Goal: Connect with others: Connect with other users

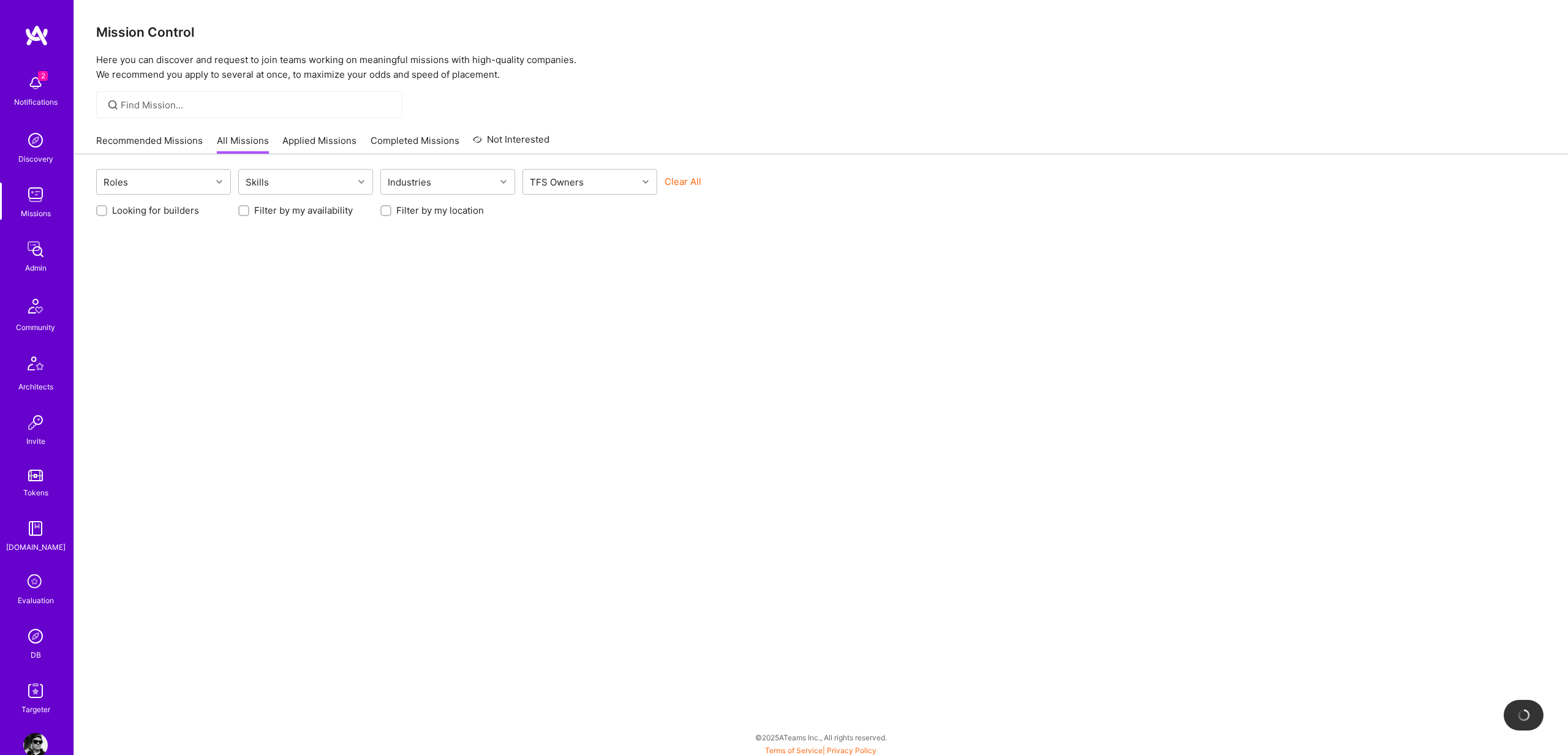
click at [54, 134] on link "Discovery" at bounding box center [35, 147] width 76 height 38
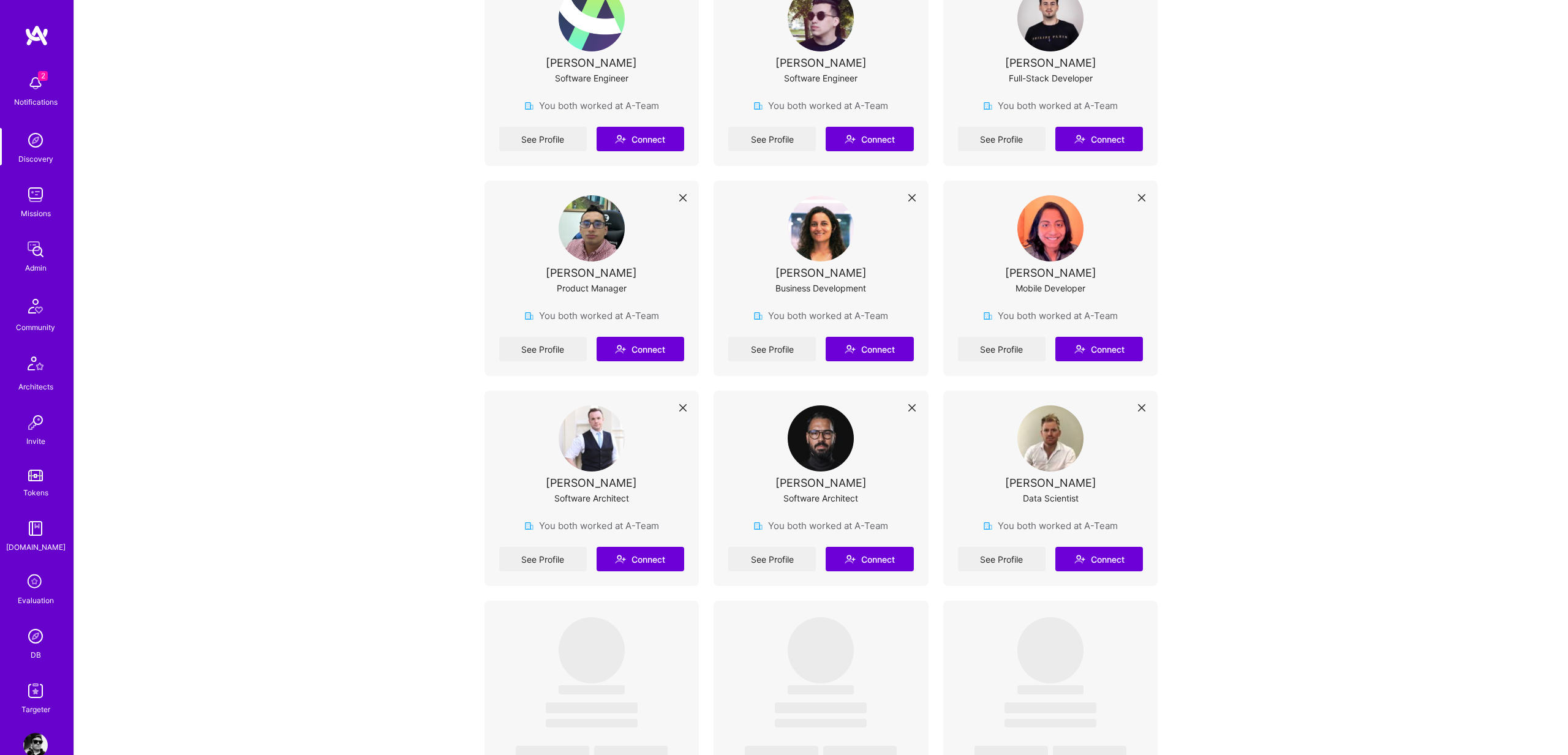
scroll to position [4109, 0]
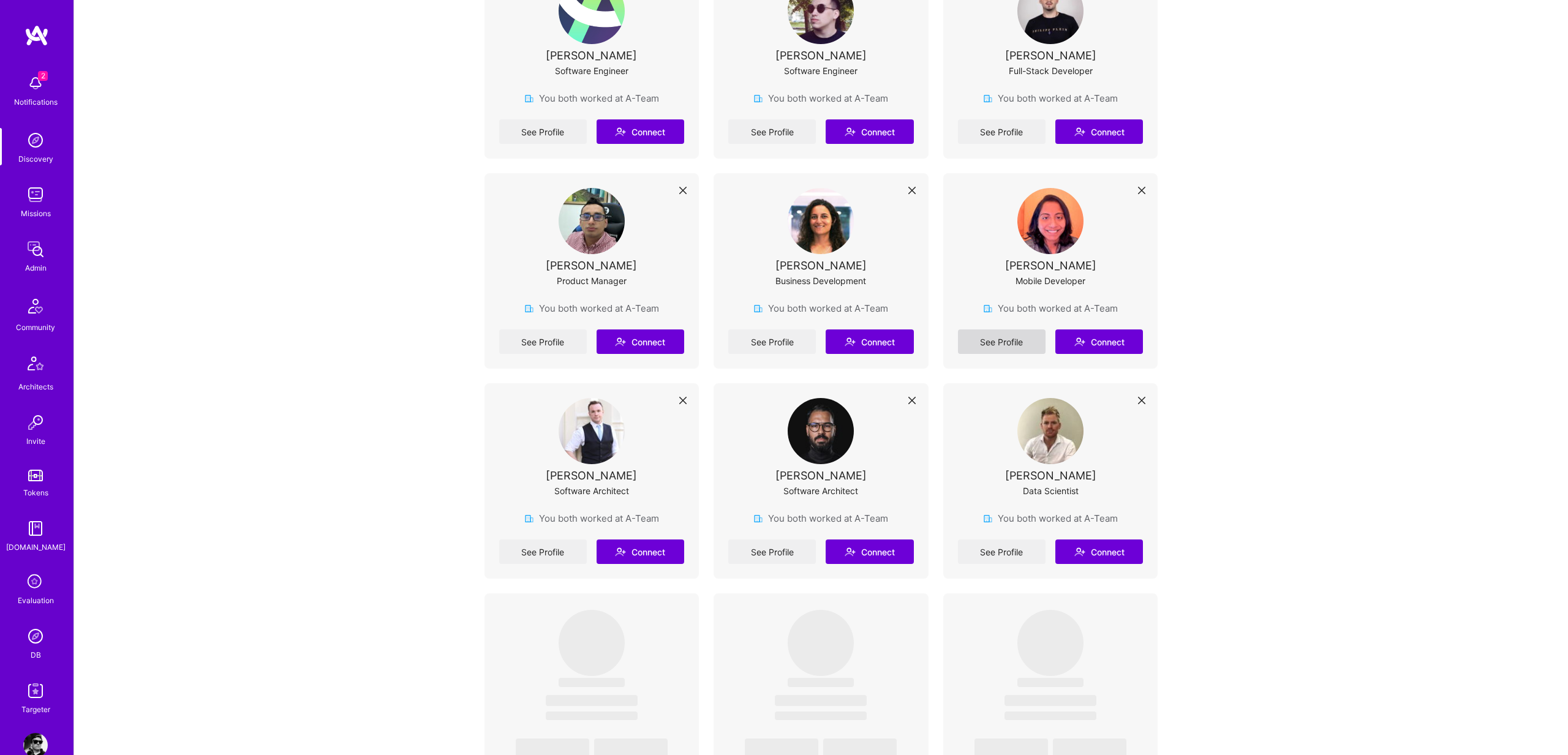
click at [1007, 330] on link "See Profile" at bounding box center [1002, 341] width 88 height 24
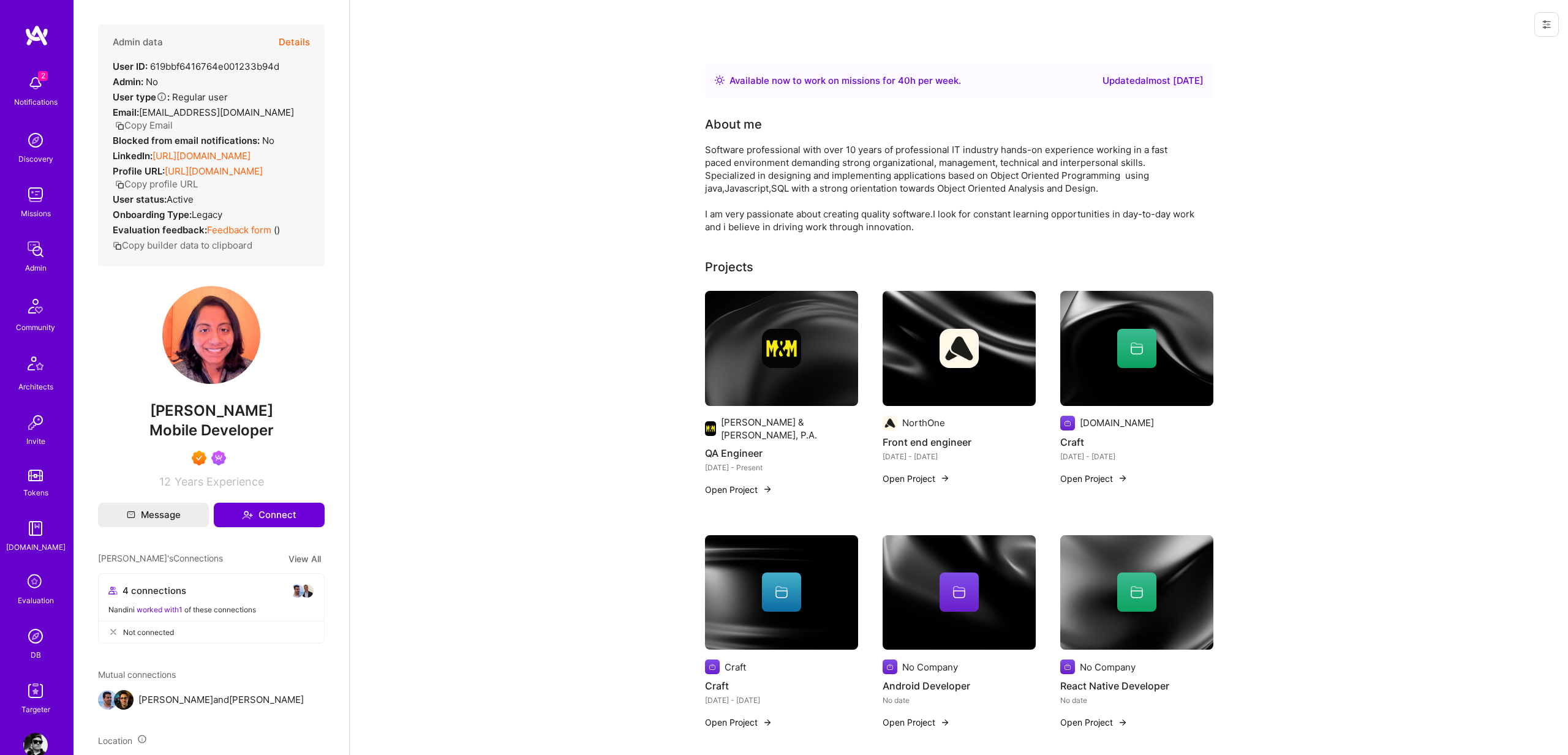
click at [199, 420] on span "[PERSON_NAME]" at bounding box center [210, 411] width 227 height 19
copy span "[PERSON_NAME]"
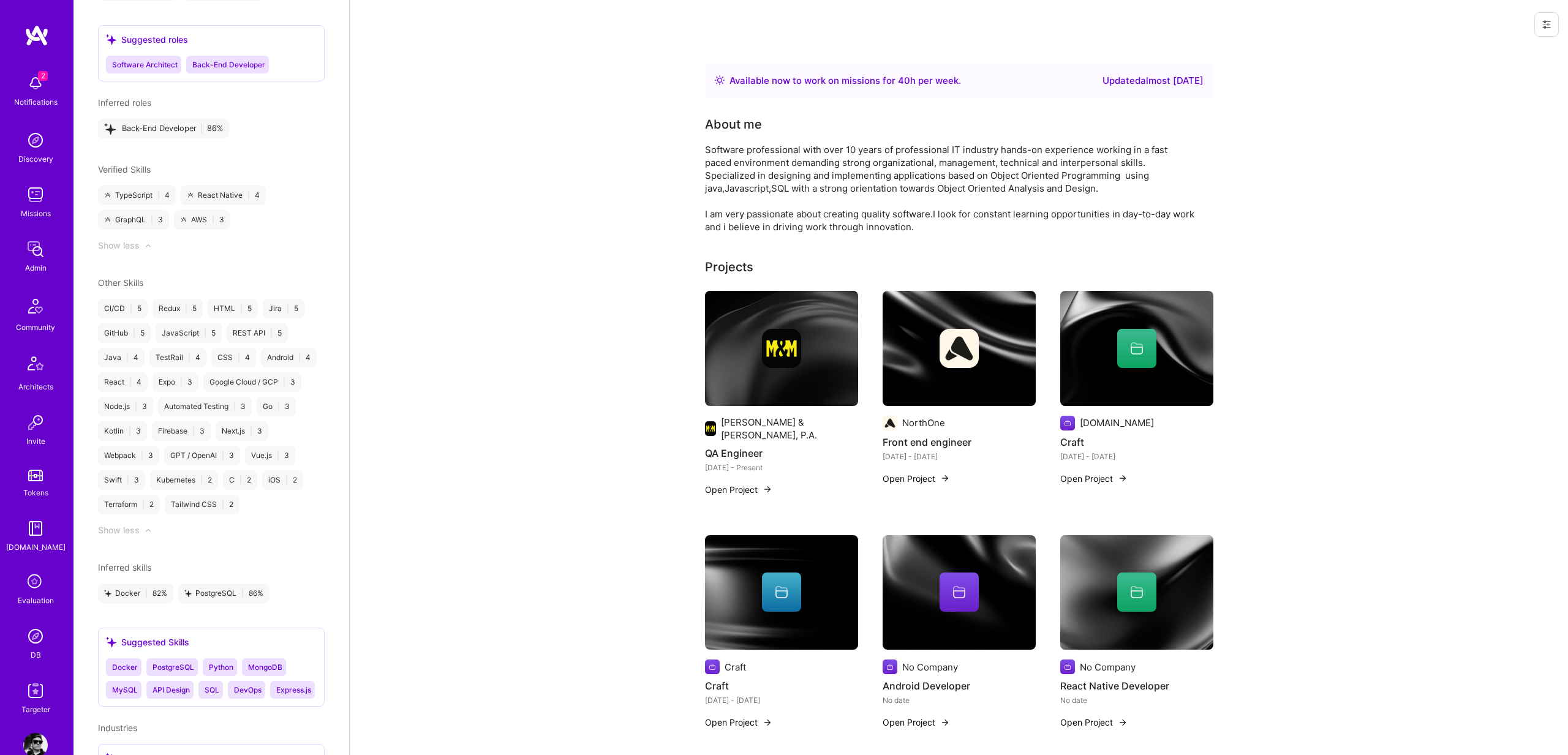
scroll to position [1269, 0]
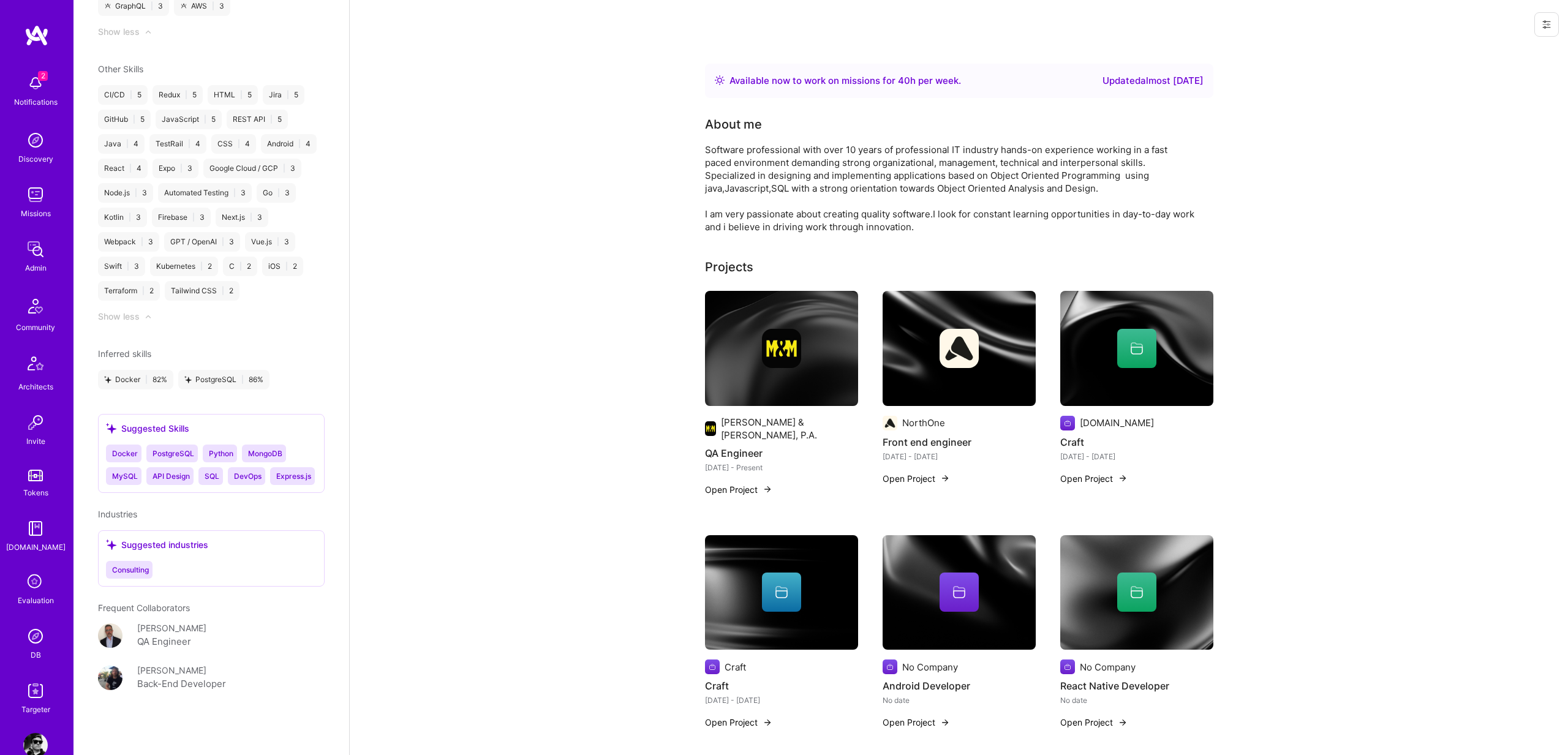
click at [155, 670] on div "[PERSON_NAME]" at bounding box center [171, 670] width 69 height 13
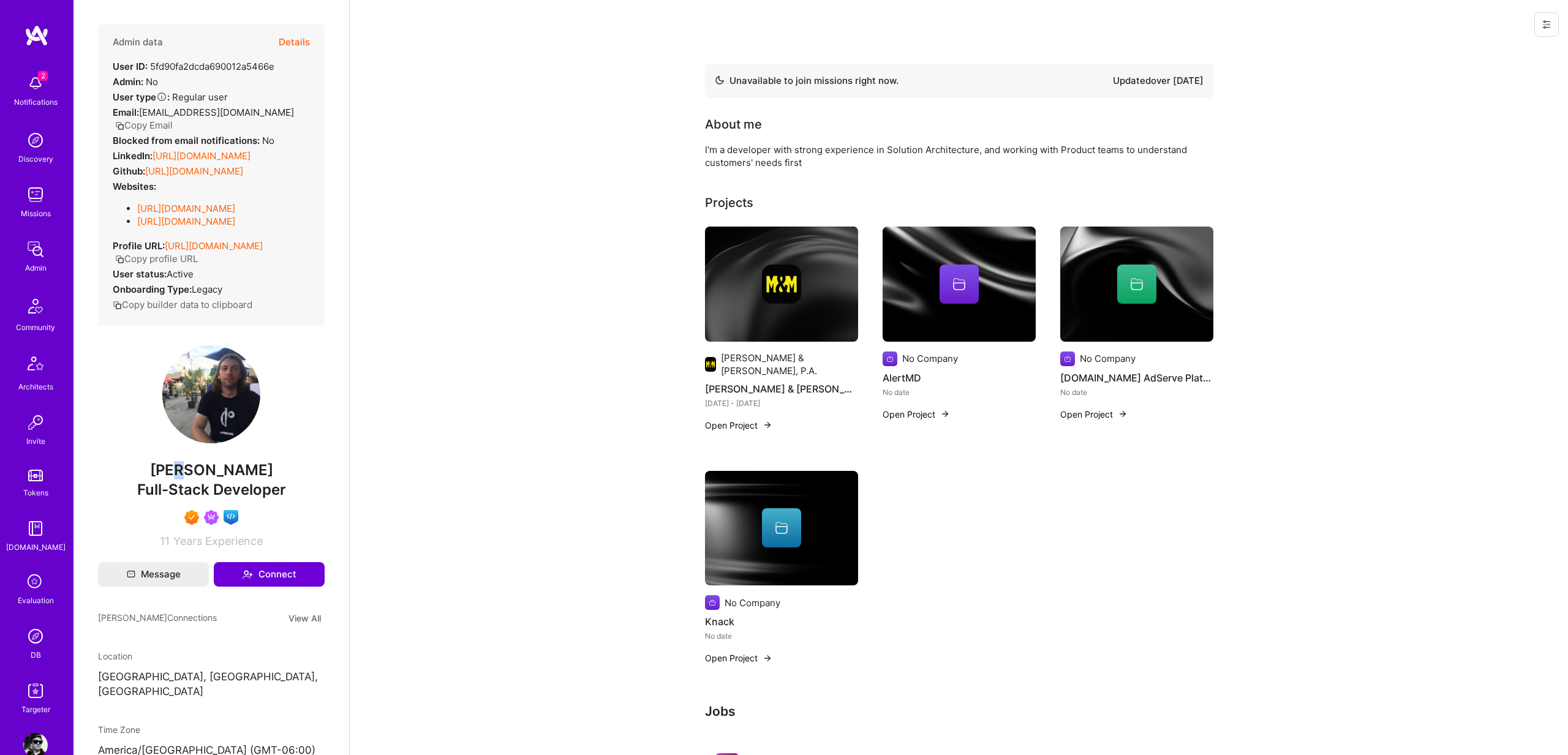
drag, startPoint x: 189, startPoint y: 470, endPoint x: 195, endPoint y: 470, distance: 6.0
click at [195, 470] on span "[PERSON_NAME]" at bounding box center [210, 470] width 227 height 19
drag, startPoint x: 195, startPoint y: 470, endPoint x: 226, endPoint y: 467, distance: 31.1
click at [226, 467] on span "[PERSON_NAME]" at bounding box center [210, 470] width 227 height 19
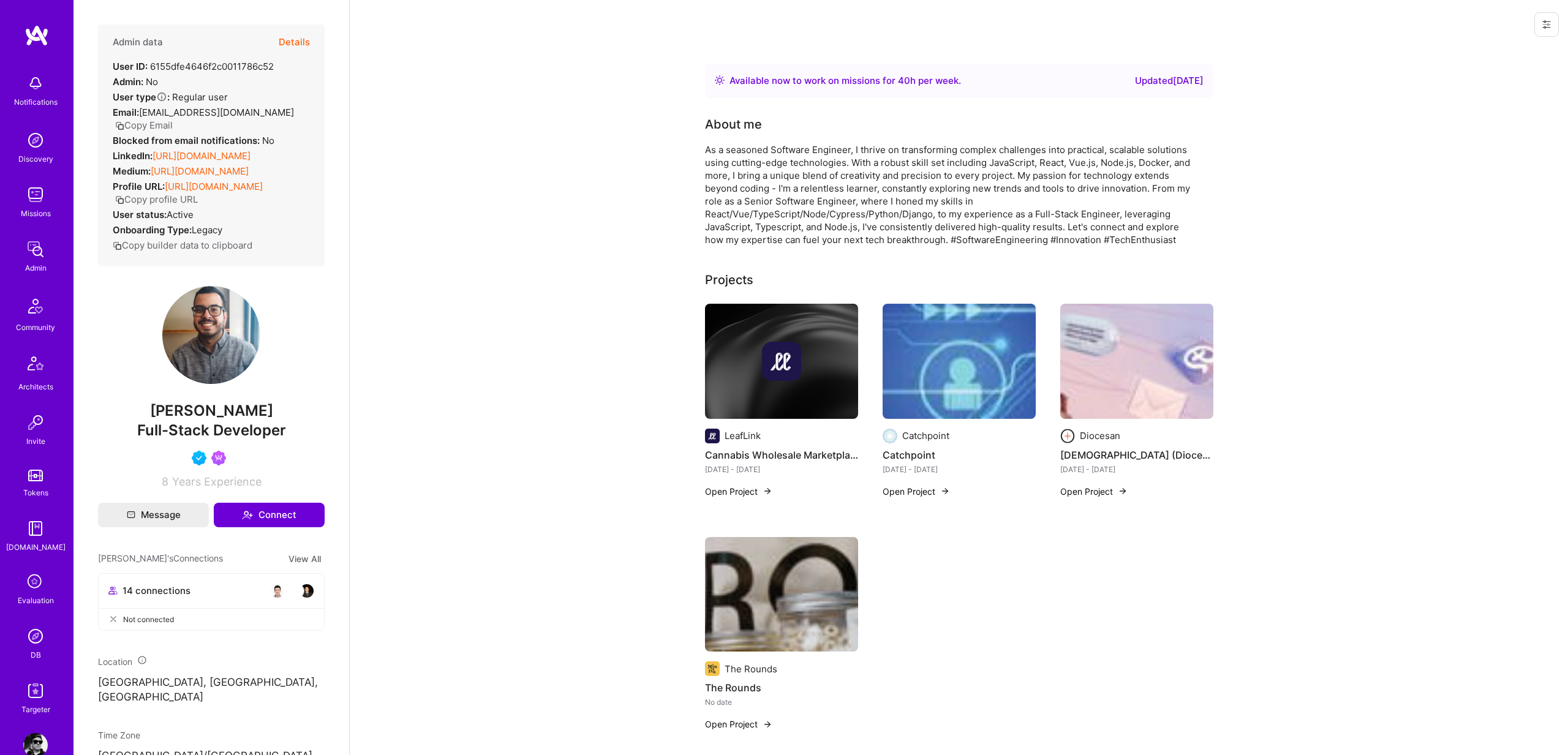
click at [177, 420] on span "[PERSON_NAME]" at bounding box center [210, 411] width 227 height 19
drag, startPoint x: 177, startPoint y: 426, endPoint x: 261, endPoint y: 433, distance: 84.3
click at [260, 420] on span "[PERSON_NAME]" at bounding box center [210, 411] width 227 height 19
copy span "[PERSON_NAME]"
